Goal: Complete application form: Complete application form

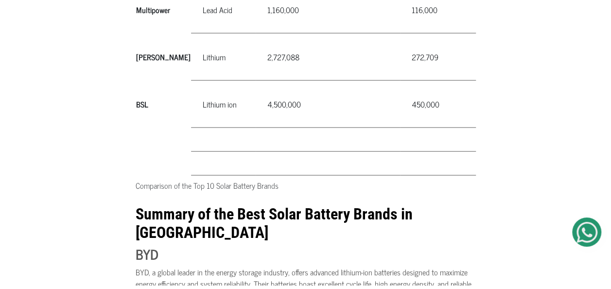
scroll to position [1102, 0]
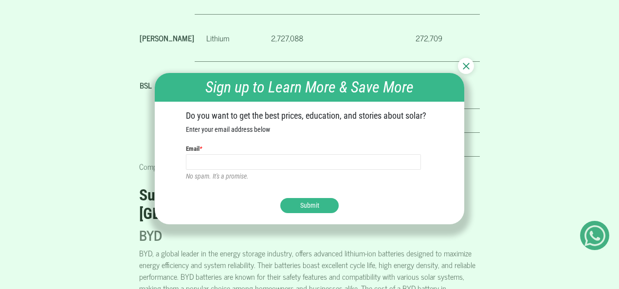
click at [467, 62] on div at bounding box center [466, 66] width 16 height 16
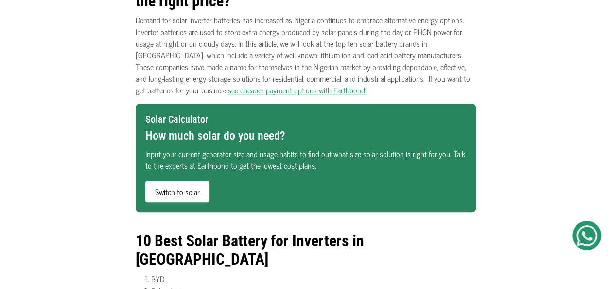
scroll to position [311, 0]
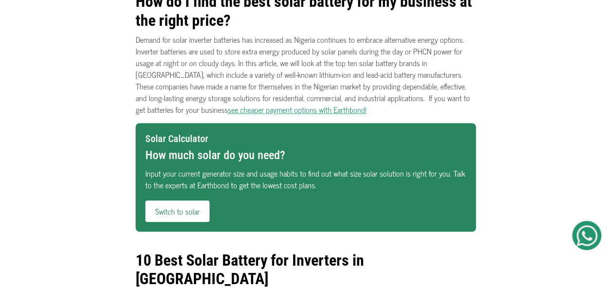
click at [176, 207] on link "Switch to solar" at bounding box center [177, 210] width 64 height 21
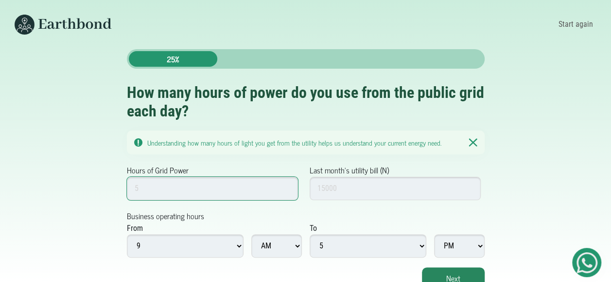
click at [156, 191] on input "Hours of Grid Power" at bounding box center [213, 188] width 172 height 23
click at [287, 190] on input "1" at bounding box center [213, 188] width 172 height 23
click at [286, 187] on input "2" at bounding box center [213, 188] width 172 height 23
click at [286, 187] on input "3" at bounding box center [213, 188] width 172 height 23
click at [286, 187] on input "4" at bounding box center [213, 188] width 172 height 23
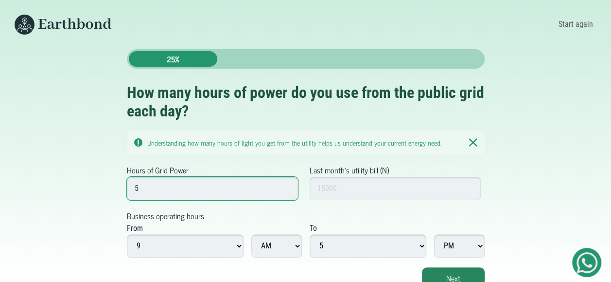
click at [286, 187] on input "5" at bounding box center [213, 188] width 172 height 23
click at [286, 187] on input "6" at bounding box center [213, 188] width 172 height 23
click at [286, 187] on input "7" at bounding box center [213, 188] width 172 height 23
type input "8"
click at [286, 187] on input "8" at bounding box center [213, 188] width 172 height 23
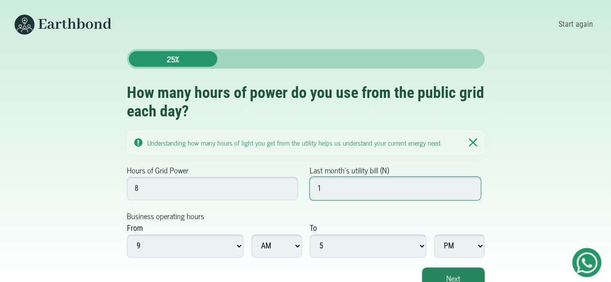
click at [469, 184] on input "1" at bounding box center [396, 188] width 172 height 23
click at [469, 184] on input "2" at bounding box center [396, 188] width 172 height 23
click at [469, 184] on input "3" at bounding box center [396, 188] width 172 height 23
click at [469, 190] on input "2" at bounding box center [396, 188] width 172 height 23
click at [469, 190] on input "1" at bounding box center [396, 188] width 172 height 23
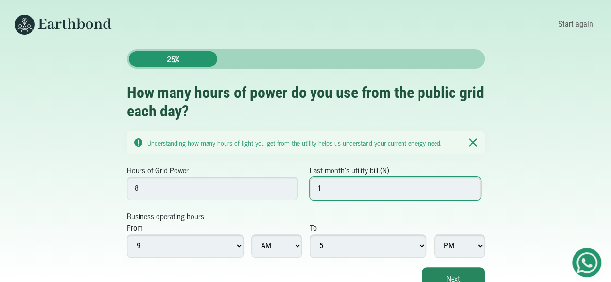
click at [469, 190] on input "1" at bounding box center [396, 188] width 172 height 23
click at [337, 183] on input "1" at bounding box center [396, 188] width 172 height 23
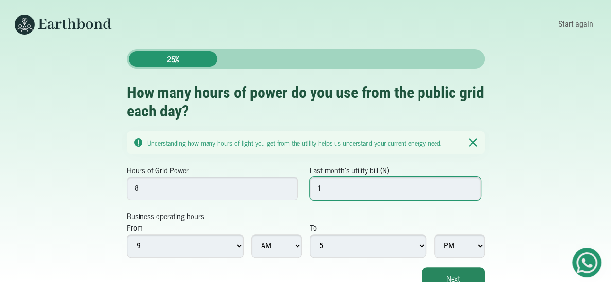
click at [337, 183] on input "1" at bounding box center [396, 188] width 172 height 23
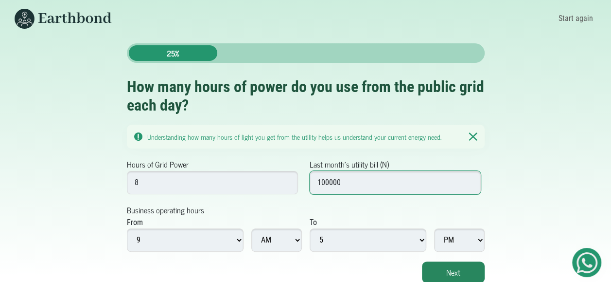
scroll to position [7, 0]
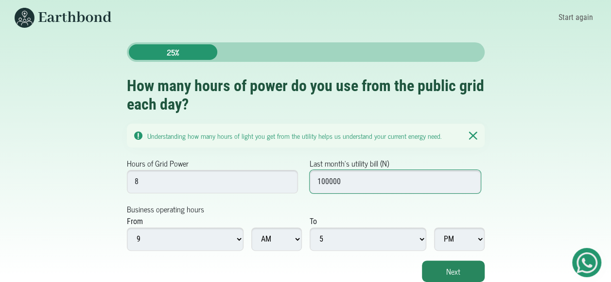
type input "100000"
click at [238, 237] on select "1 2 3 4 5 6 7 8 9 10 11 12" at bounding box center [185, 238] width 117 height 23
select select "6"
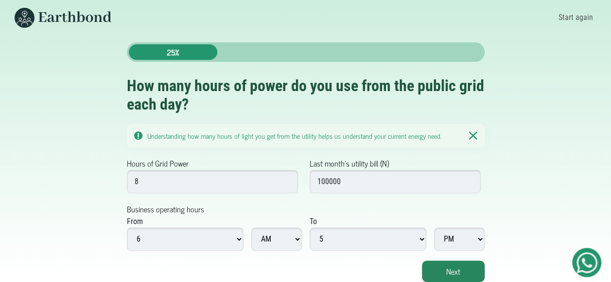
click at [127, 227] on select "1 2 3 4 5 6 7 8 9 10 11 12" at bounding box center [185, 238] width 117 height 23
click at [480, 238] on select "AM PM" at bounding box center [459, 238] width 51 height 23
click at [422, 236] on select "1 2 3 4 5 6 7 8 9 10 11 12" at bounding box center [368, 238] width 117 height 23
select select "10"
click at [310, 227] on select "1 2 3 4 5 6 7 8 9 10 11 12" at bounding box center [368, 238] width 117 height 23
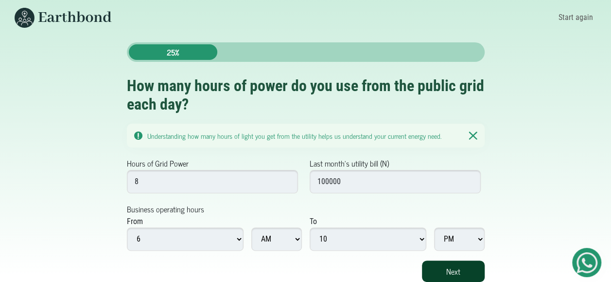
click at [467, 268] on button "Next" at bounding box center [453, 270] width 63 height 21
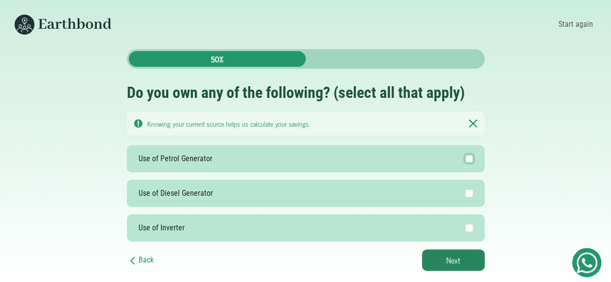
click at [468, 159] on input "Use of Petrol Generator" at bounding box center [469, 159] width 8 height 8
checkbox input "true"
click at [472, 194] on input "Use of Diesel Generator" at bounding box center [469, 193] width 8 height 8
checkbox input "true"
click at [459, 259] on button "Next" at bounding box center [453, 259] width 63 height 21
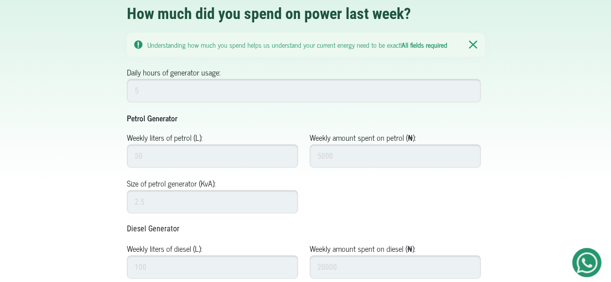
scroll to position [117, 0]
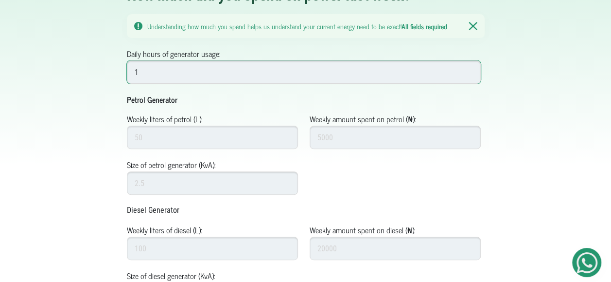
click at [469, 70] on input "1" at bounding box center [304, 71] width 354 height 23
click at [469, 70] on input "2" at bounding box center [304, 71] width 354 height 23
click at [469, 70] on input "3" at bounding box center [304, 71] width 354 height 23
click at [469, 70] on input "4" at bounding box center [304, 71] width 354 height 23
click at [469, 70] on input "5" at bounding box center [304, 71] width 354 height 23
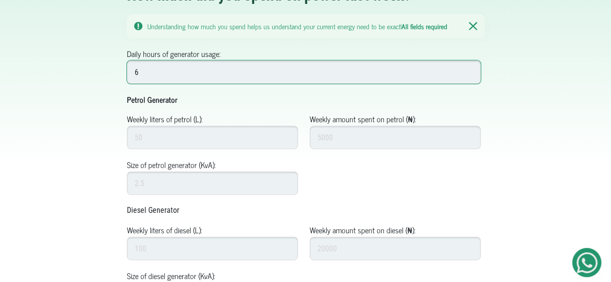
click at [469, 70] on input "6" at bounding box center [304, 71] width 354 height 23
click at [469, 70] on input "7" at bounding box center [304, 71] width 354 height 23
click at [469, 70] on input "8" at bounding box center [304, 71] width 354 height 23
click at [469, 70] on input "9" at bounding box center [304, 71] width 354 height 23
click at [469, 70] on input "10" at bounding box center [304, 71] width 354 height 23
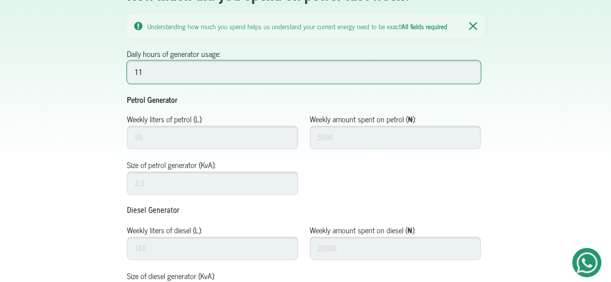
click at [469, 70] on input "11" at bounding box center [304, 71] width 354 height 23
type input "12"
click at [469, 70] on input "12" at bounding box center [304, 71] width 354 height 23
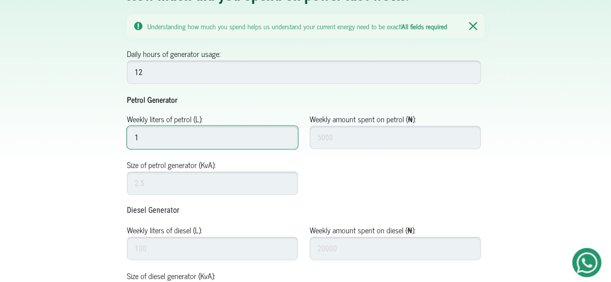
click at [285, 134] on input "1" at bounding box center [213, 136] width 172 height 23
click at [285, 140] on input "1" at bounding box center [213, 136] width 172 height 23
type input "50"
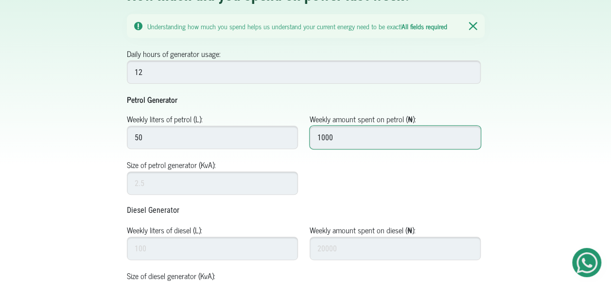
click at [471, 132] on input "1000" at bounding box center [396, 136] width 172 height 23
click at [471, 132] on input "1001" at bounding box center [396, 136] width 172 height 23
click at [471, 132] on input "1002" at bounding box center [396, 136] width 172 height 23
type input "1"
type input "25000"
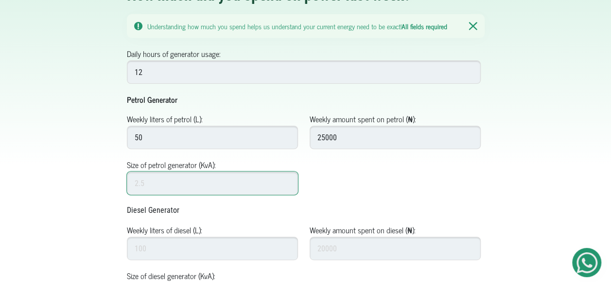
click at [184, 180] on input "Size of petrol generator (KvA):" at bounding box center [213, 182] width 172 height 23
type input "25"
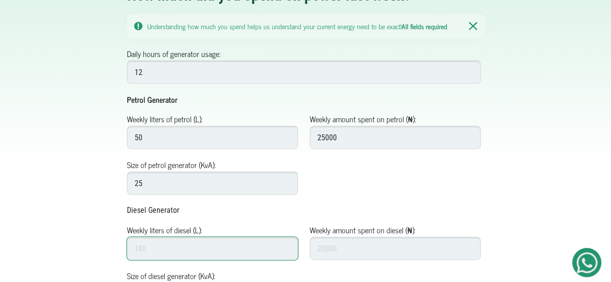
click at [159, 246] on input "Weekly liters of diesel (L):" at bounding box center [213, 247] width 172 height 23
type input "150"
